Goal: Check status: Check status

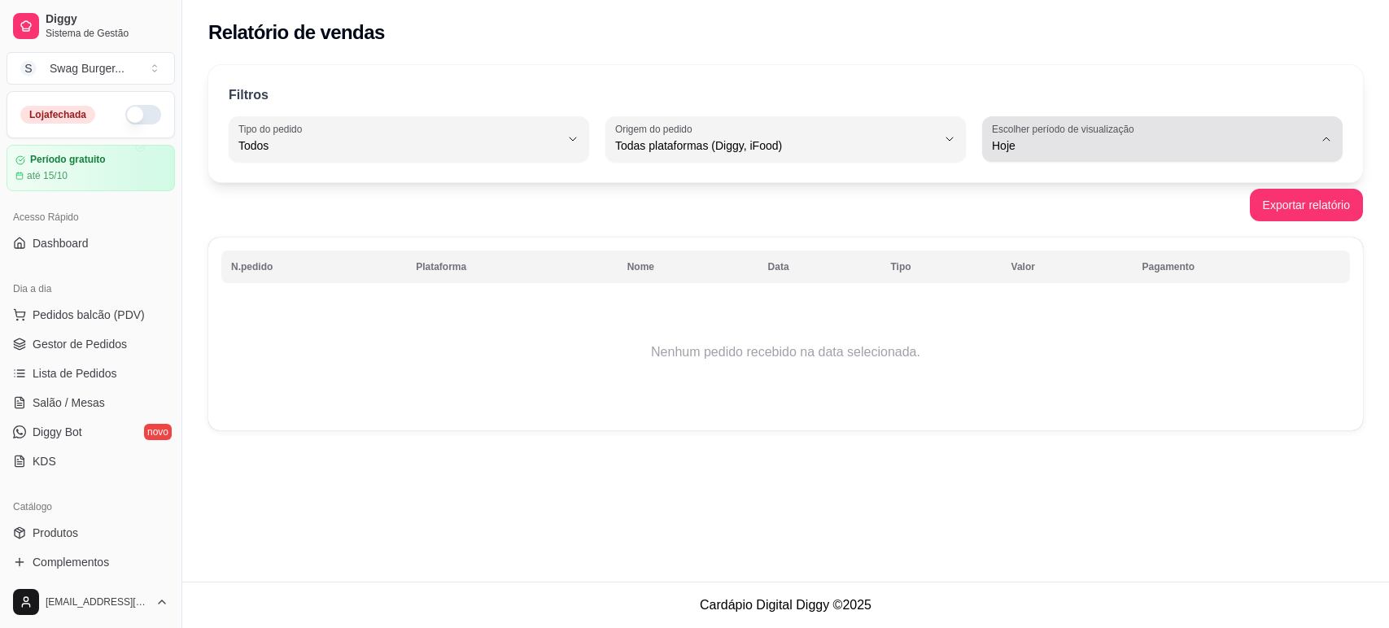
select select "ALL"
select select "0"
click at [1028, 136] on div "Hoje" at bounding box center [1152, 139] width 321 height 33
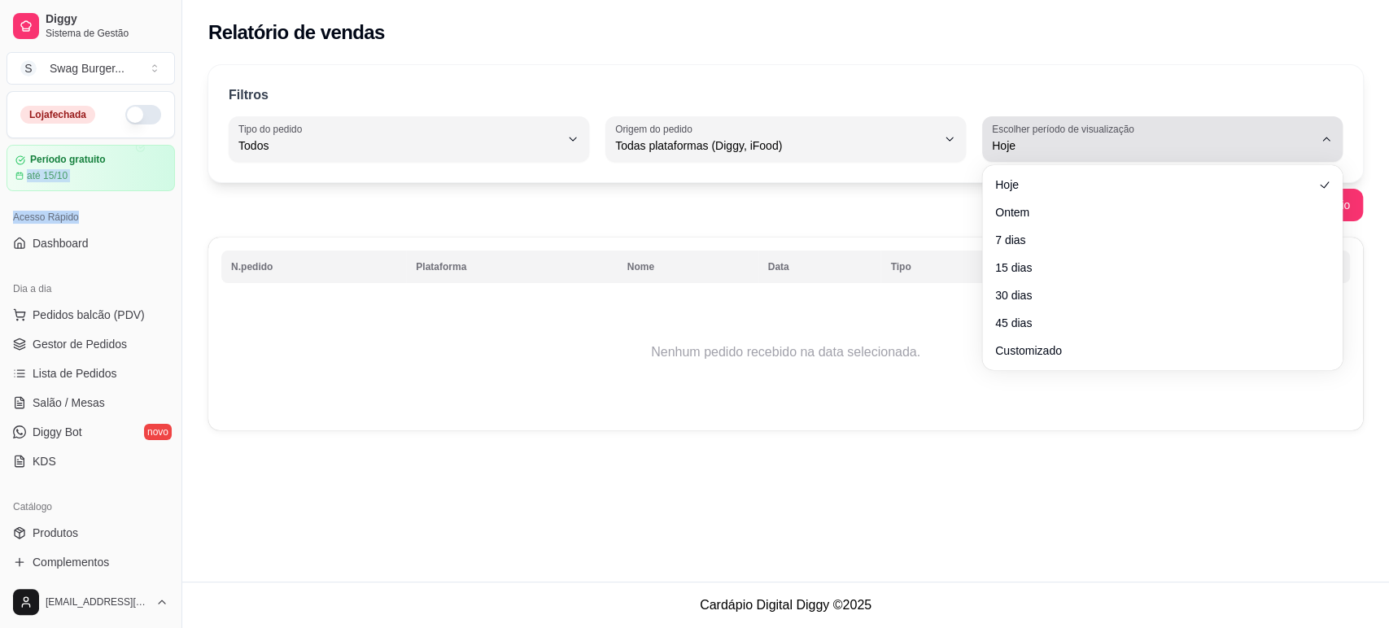
scroll to position [187, 0]
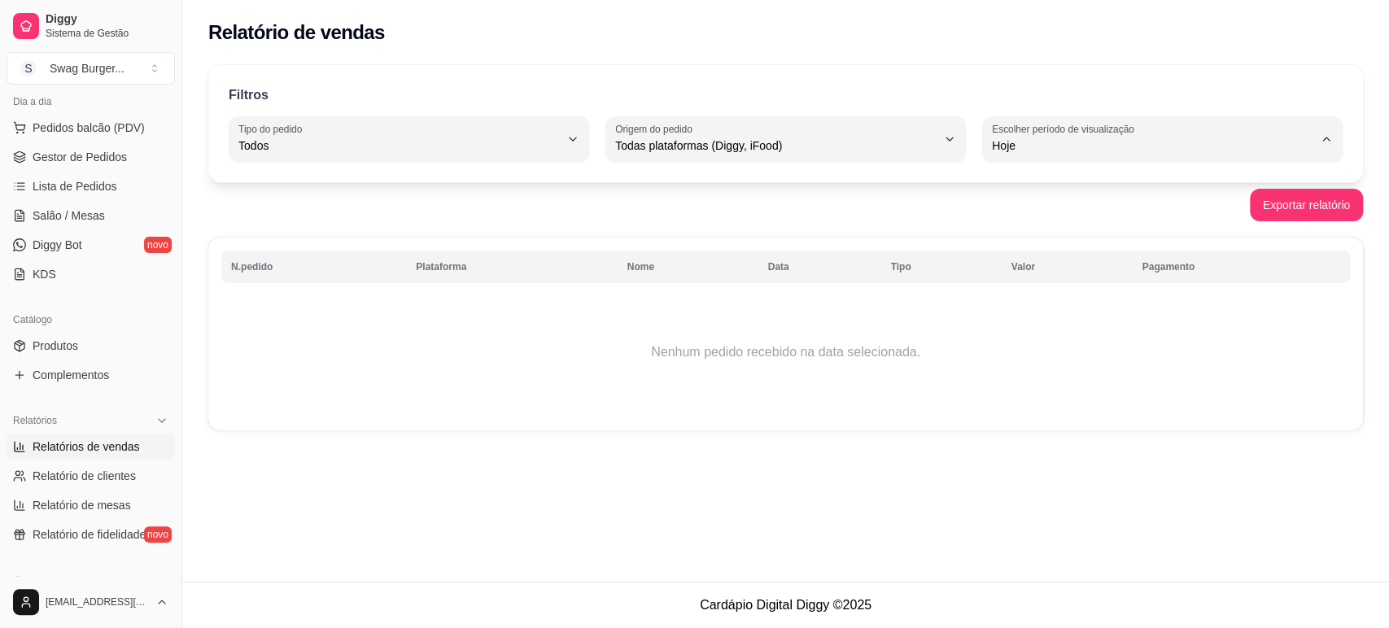
click at [1027, 338] on li "Customizado" at bounding box center [1162, 343] width 334 height 25
type input "-1"
select select "-1"
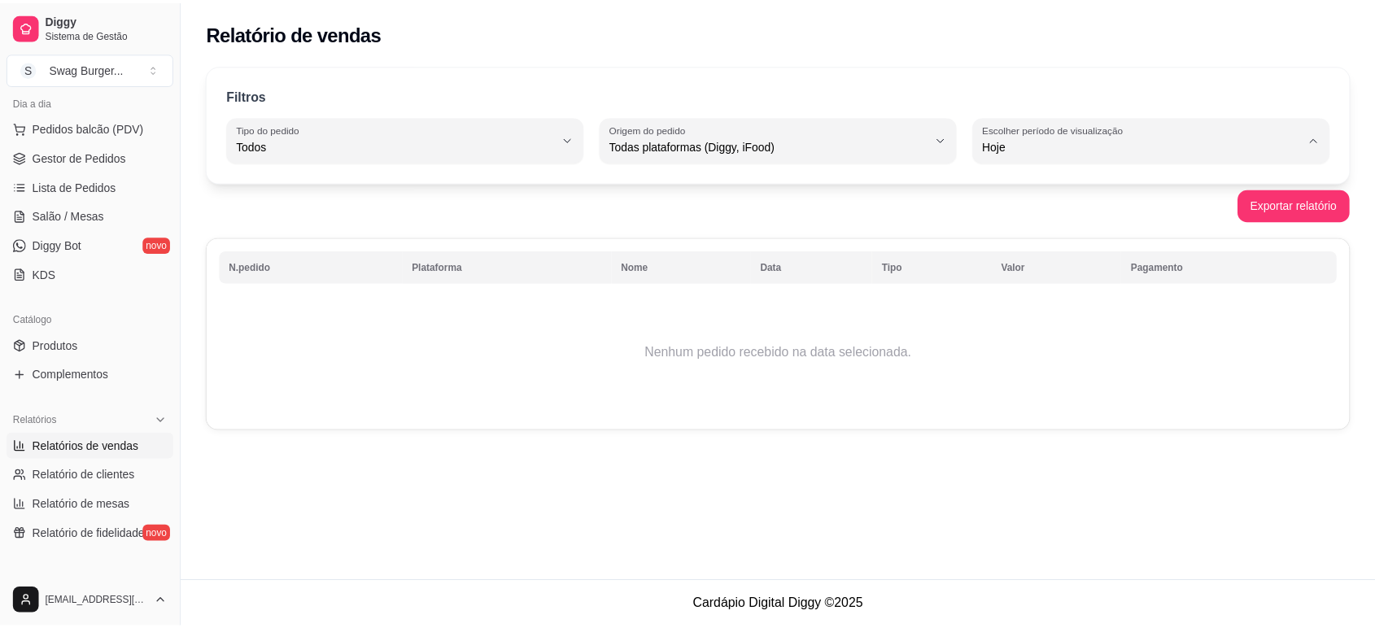
scroll to position [15, 0]
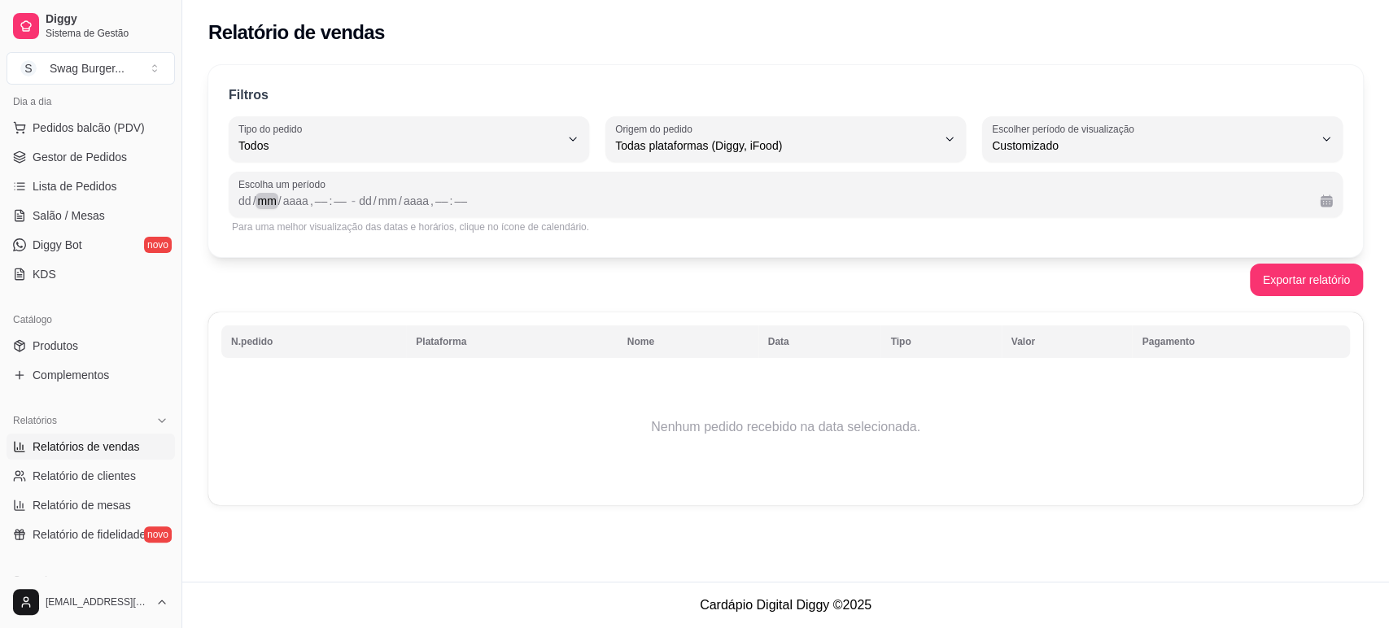
click at [273, 199] on div "mm" at bounding box center [266, 201] width 22 height 16
click at [244, 195] on div "dd" at bounding box center [245, 201] width 16 height 16
click at [291, 200] on div "aaaa" at bounding box center [295, 201] width 28 height 16
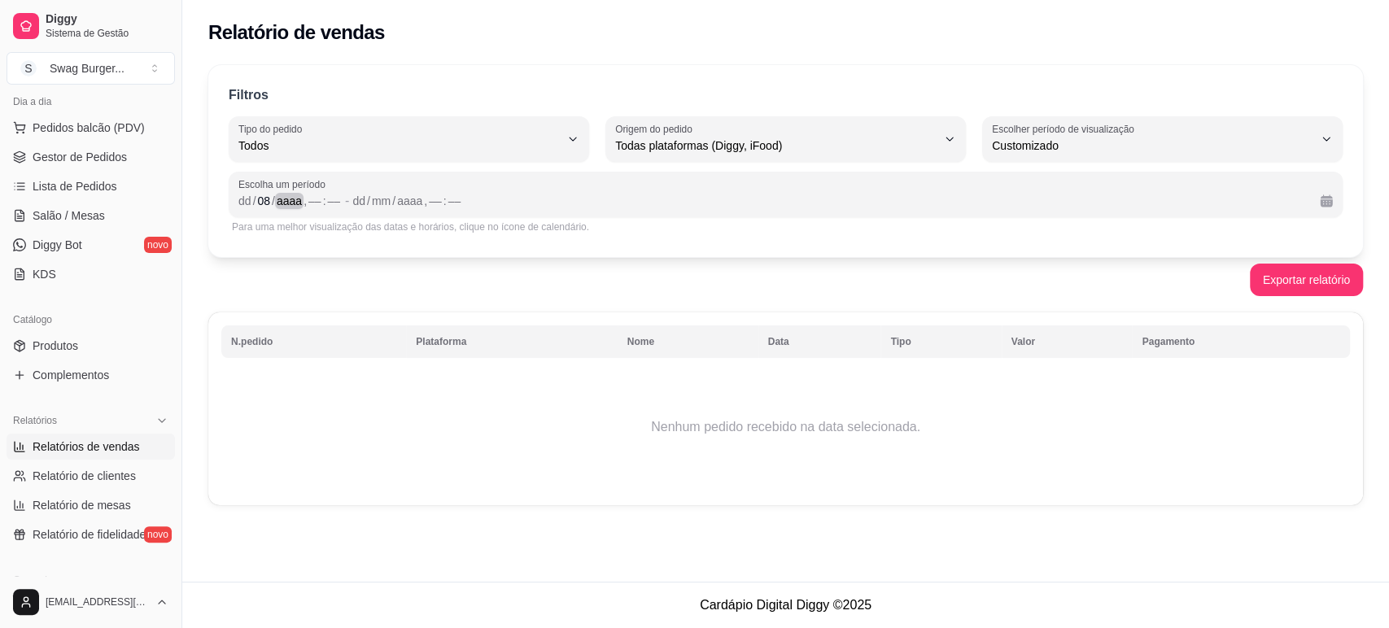
click at [291, 200] on div "aaaa" at bounding box center [289, 201] width 28 height 16
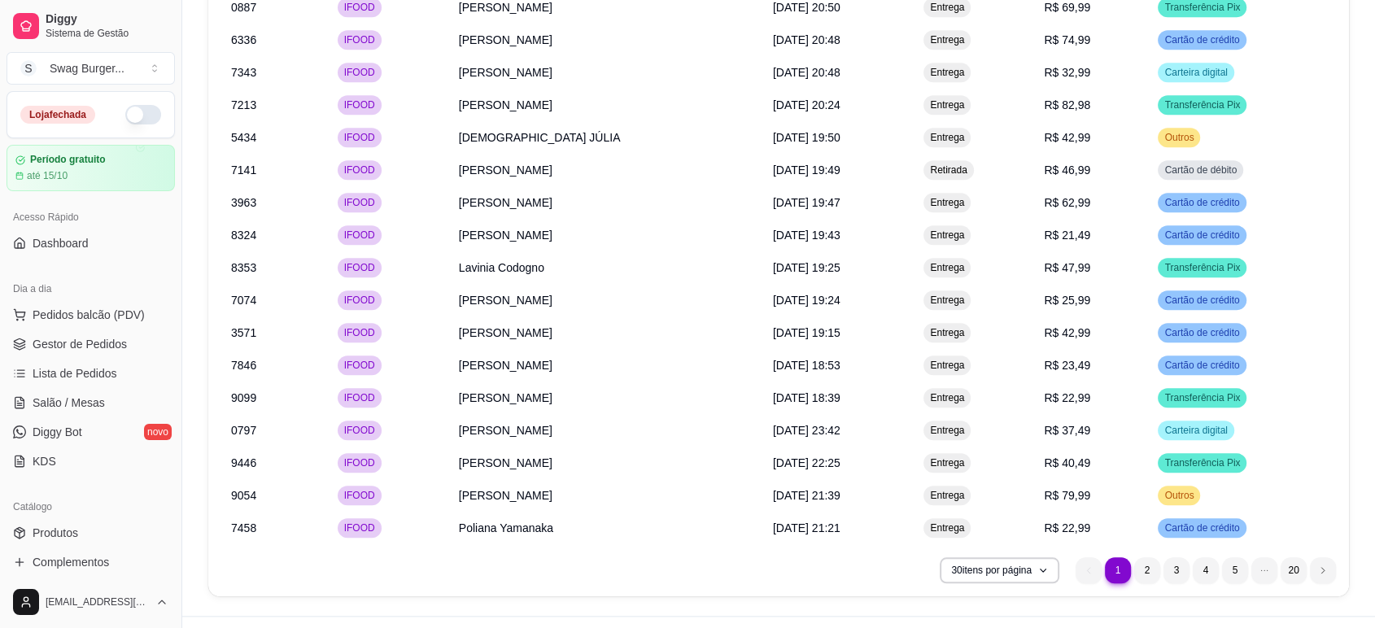
scroll to position [1709, 0]
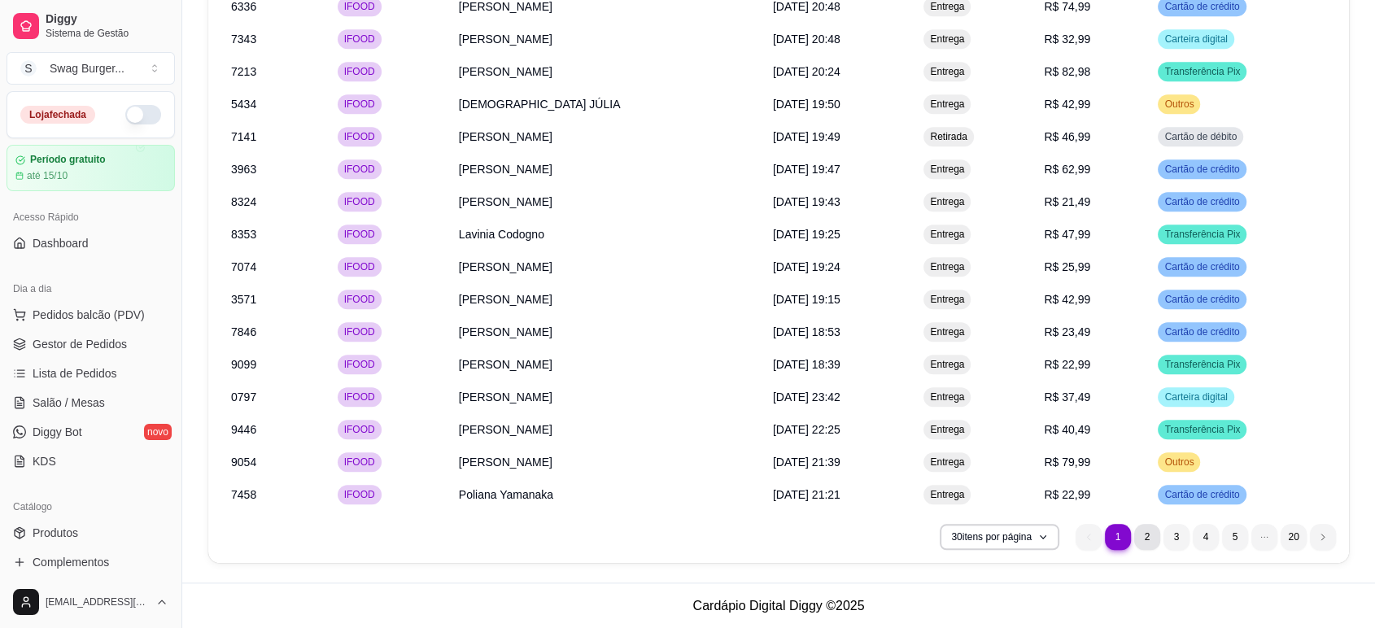
click at [1150, 534] on li "2" at bounding box center [1147, 537] width 26 height 26
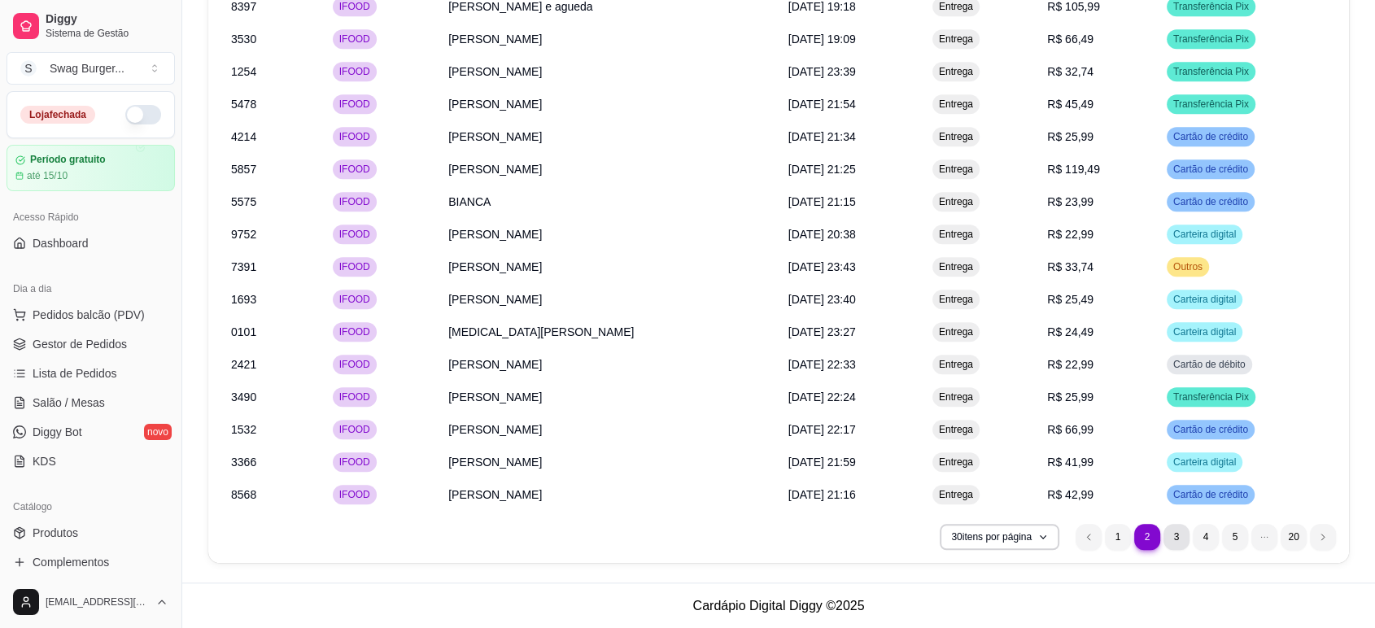
click at [1179, 535] on li "3" at bounding box center [1176, 537] width 26 height 26
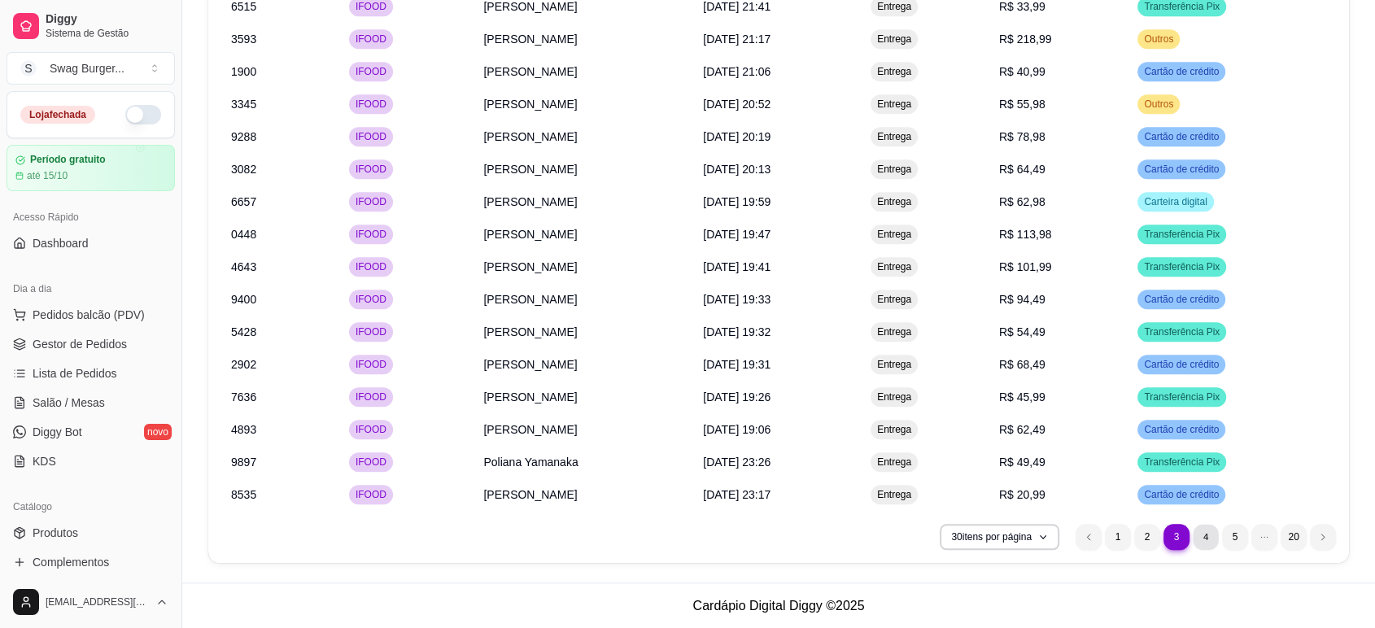
click at [1209, 537] on li "4" at bounding box center [1205, 536] width 25 height 25
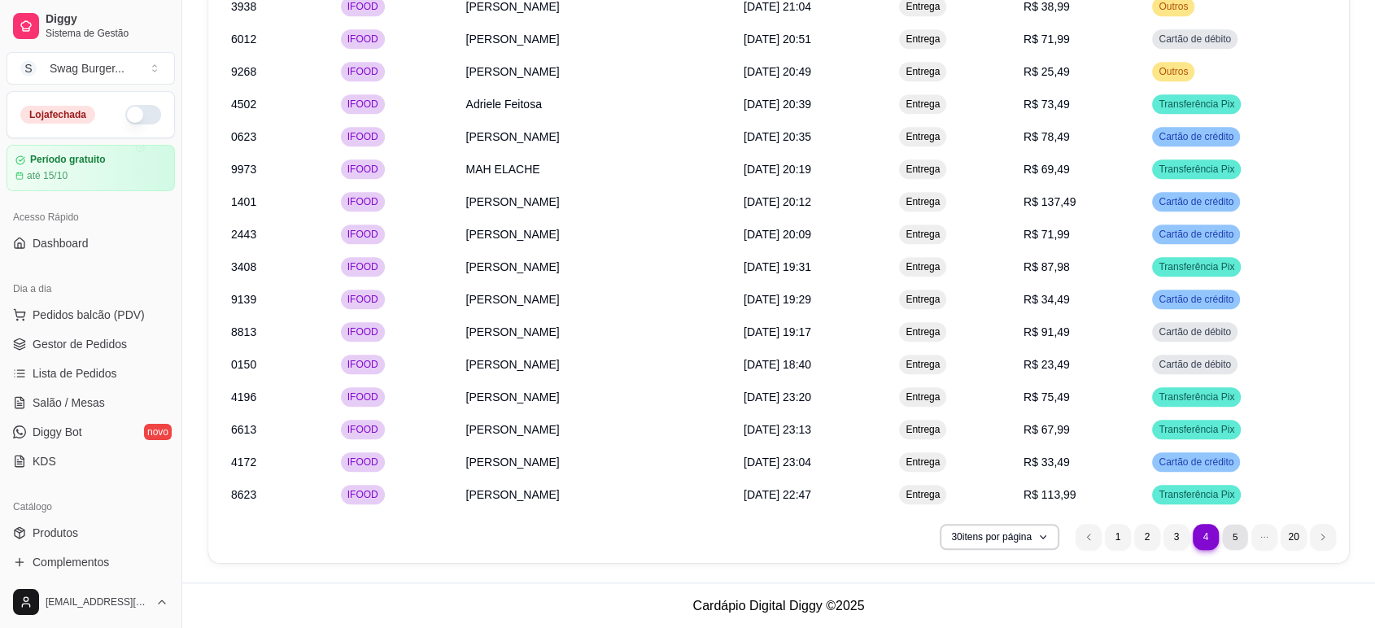
click at [1239, 538] on li "5" at bounding box center [1234, 536] width 25 height 25
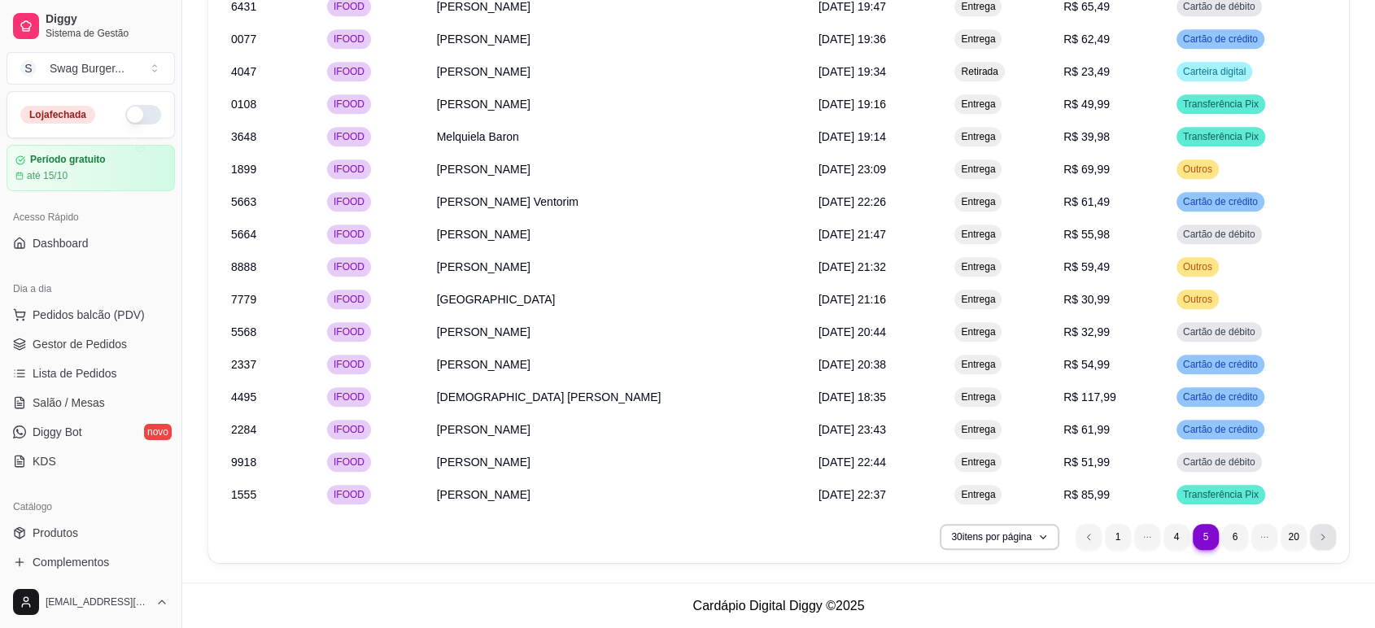
click at [1319, 532] on icon "next page button" at bounding box center [1323, 537] width 10 height 10
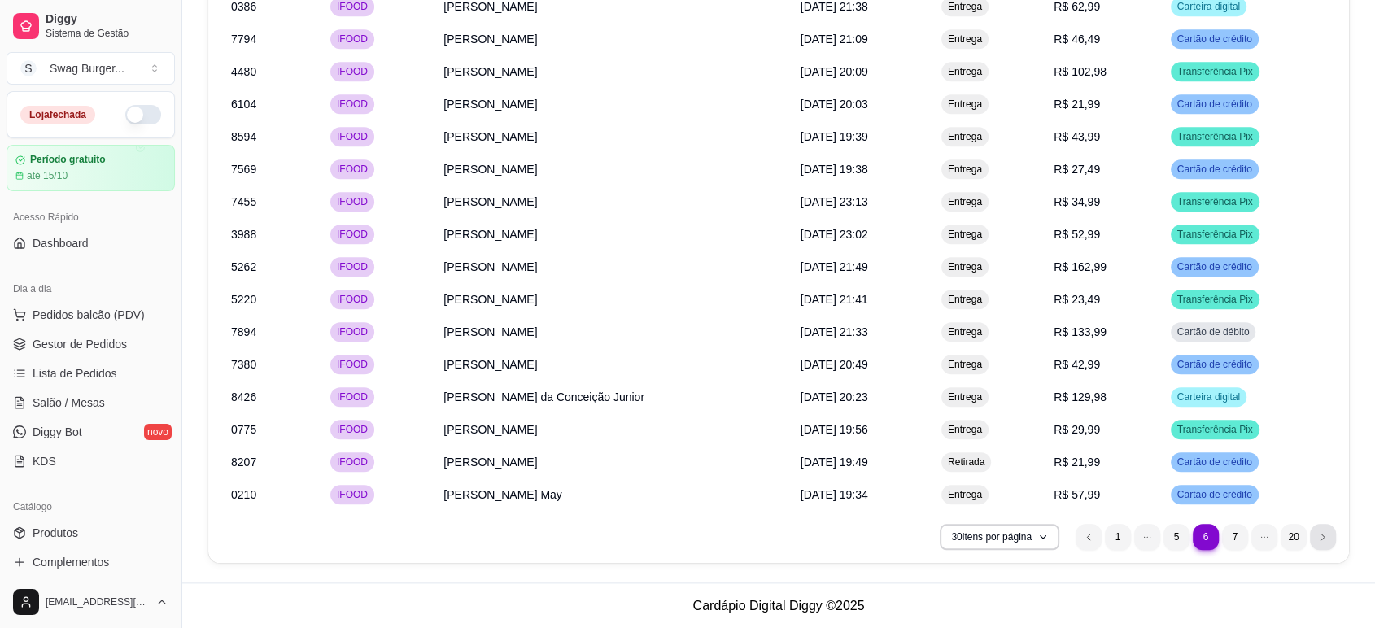
click at [1319, 532] on icon "next page button" at bounding box center [1323, 537] width 10 height 10
